Goal: Browse casually: Explore the website without a specific task or goal

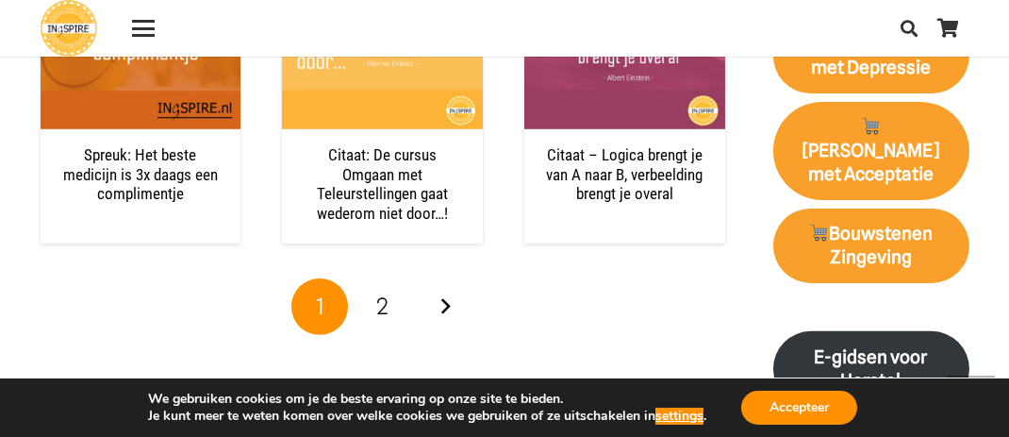
scroll to position [2043, 0]
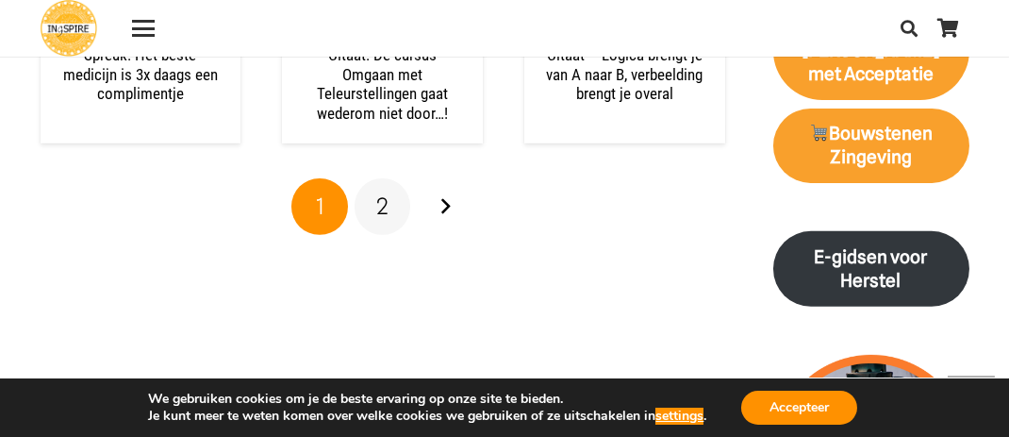
click at [384, 207] on span "2" at bounding box center [382, 205] width 12 height 27
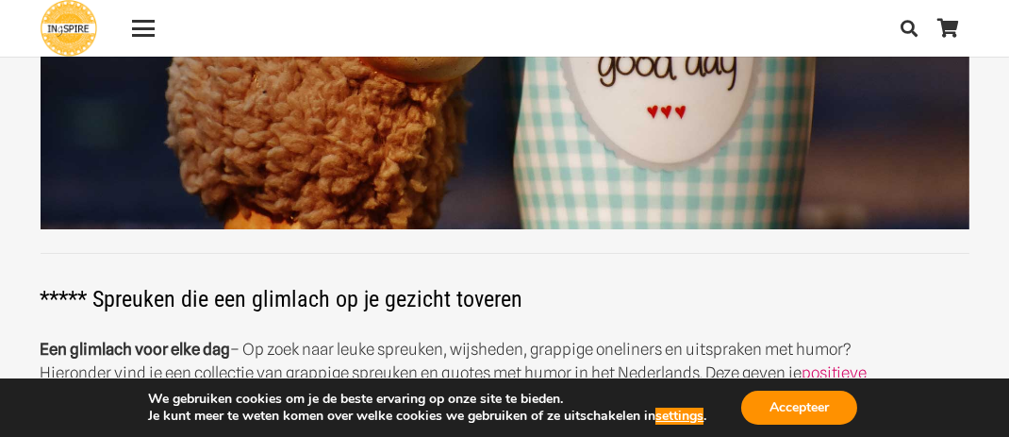
scroll to position [377, 0]
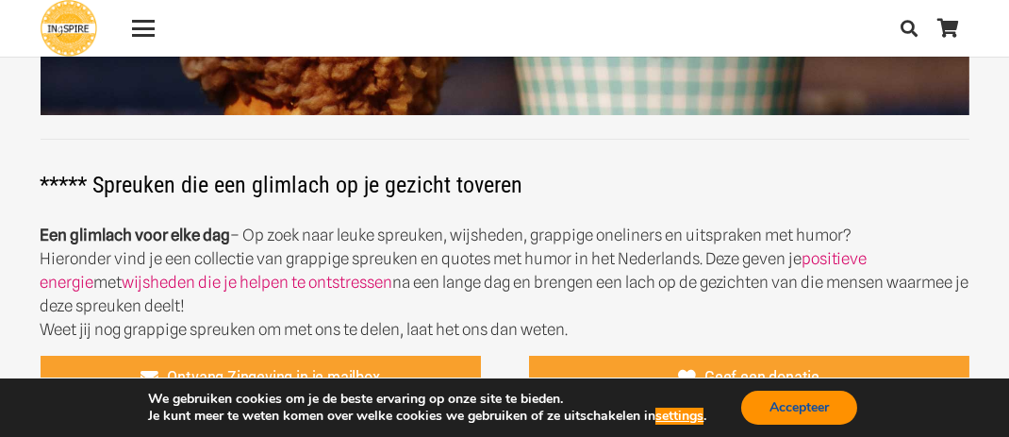
click at [804, 398] on button "Accepteer" at bounding box center [799, 407] width 116 height 34
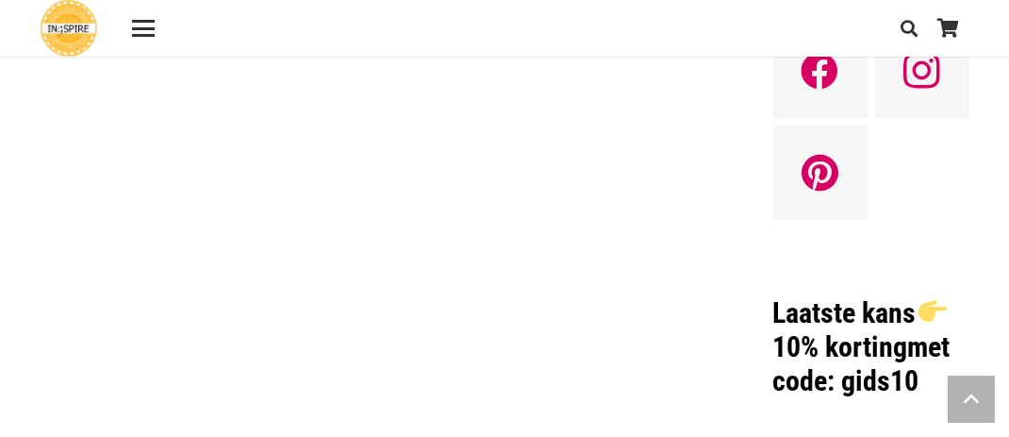
scroll to position [1571, 0]
